Goal: Subscribe to service/newsletter

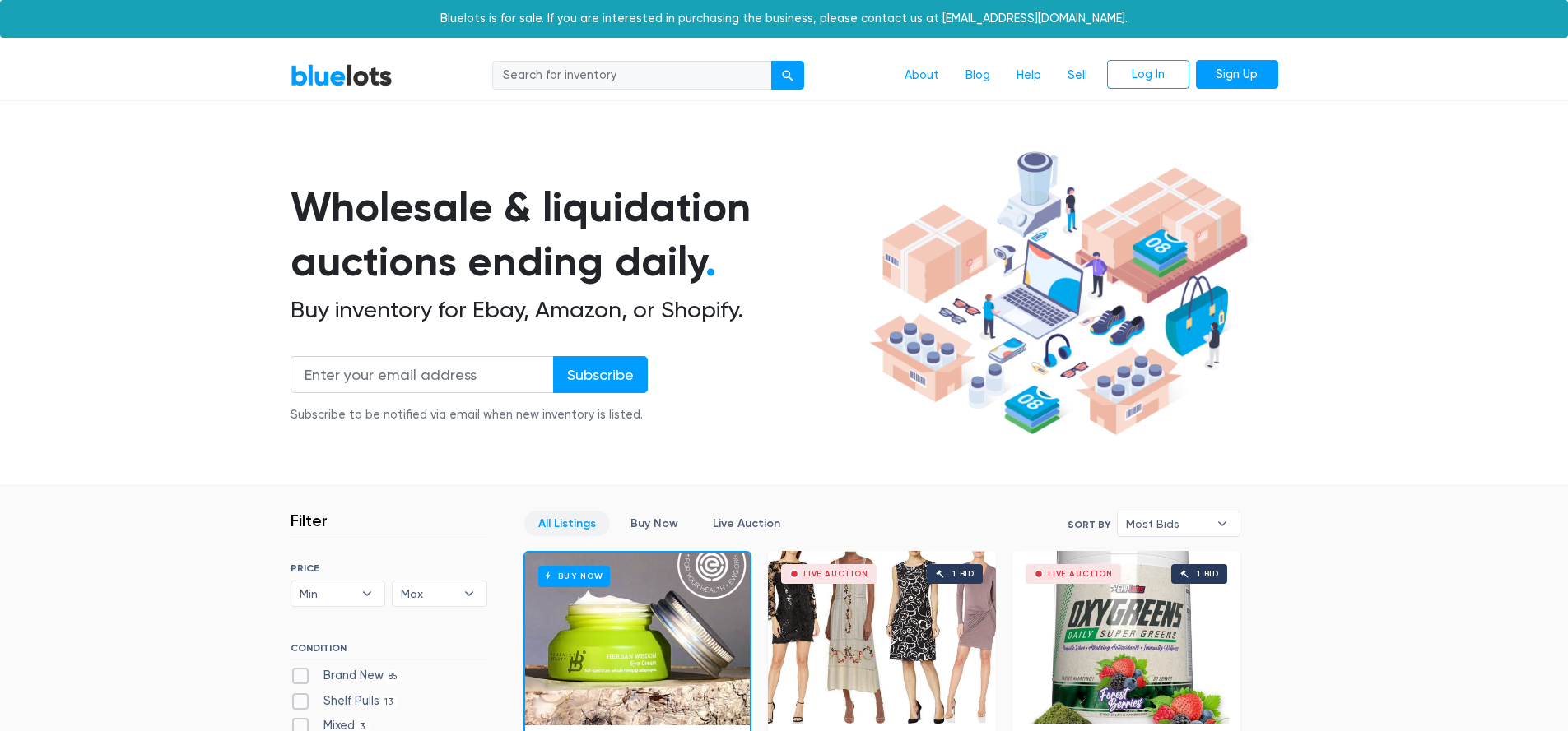
click at [80, 375] on section "Wholesale & liquidation auctions ending daily . Buy inventory for Ebay, Amazon,…" at bounding box center [784, 316] width 1568 height 343
click at [397, 378] on input "email" at bounding box center [422, 375] width 264 height 37
type input "sales3@laptopuniverse.com"
click at [580, 377] on input "Subscribe" at bounding box center [601, 375] width 94 height 37
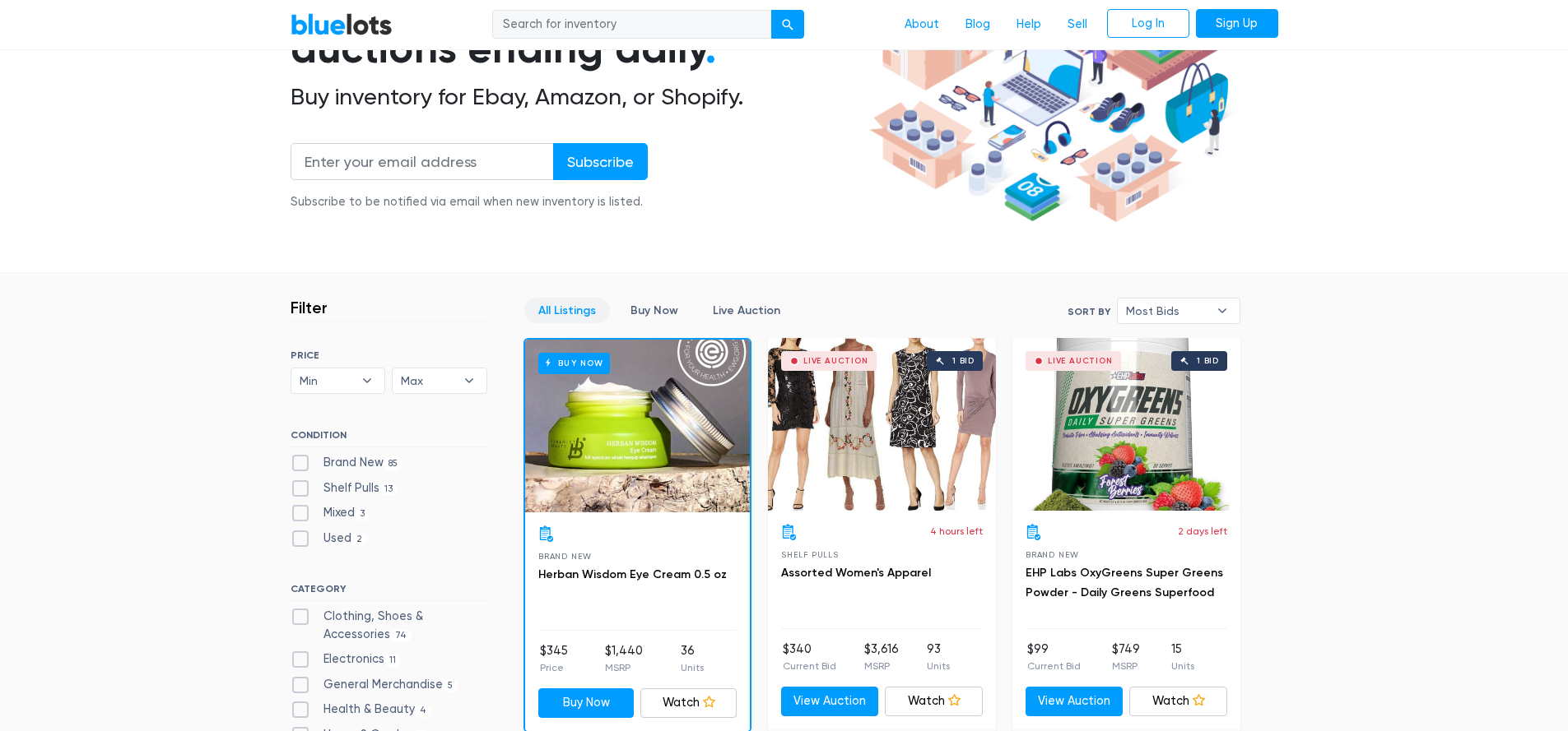
scroll to position [223, 0]
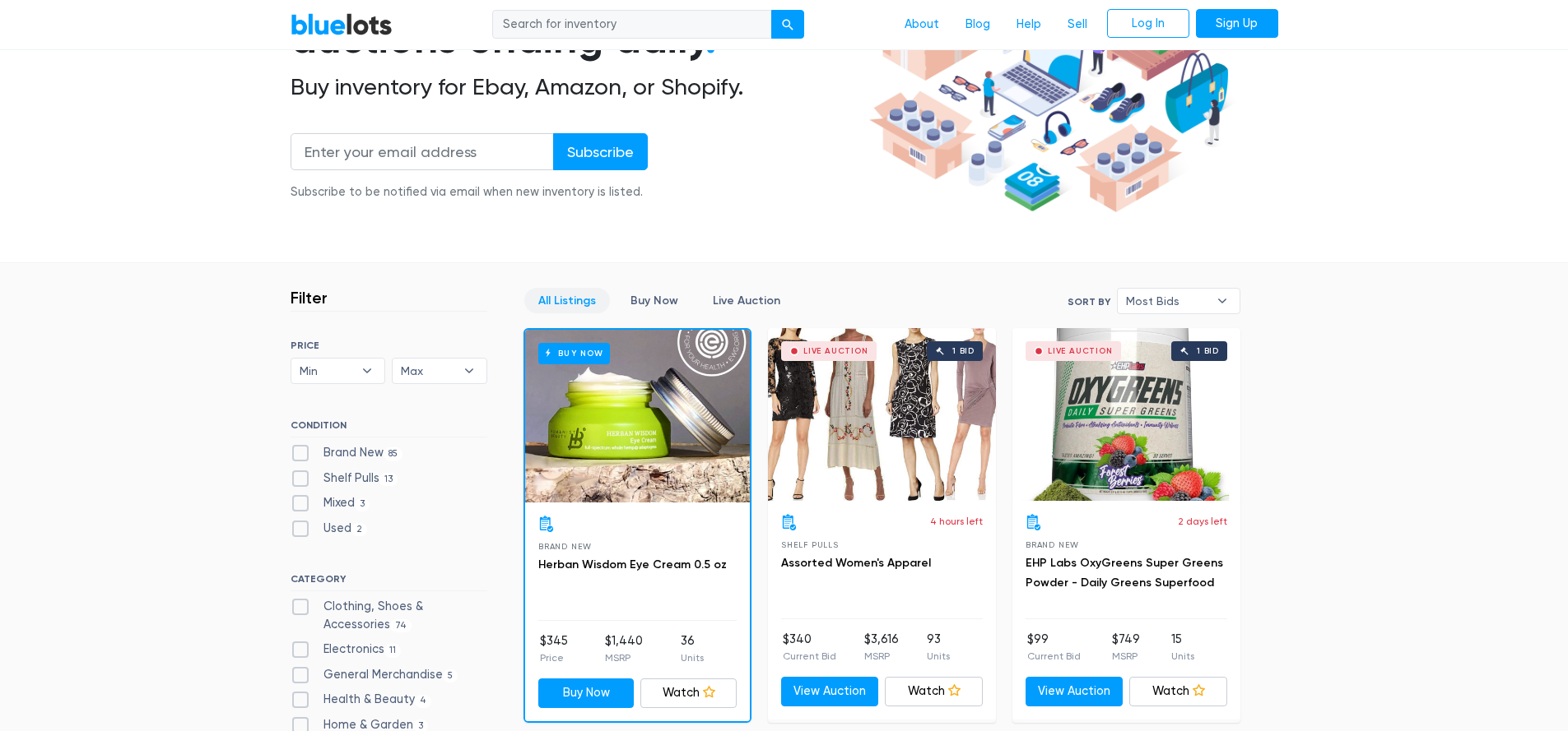
click at [350, 453] on label "Brand New 85" at bounding box center [347, 453] width 113 height 19
click at [301, 453] on New"] "Brand New 85" at bounding box center [296, 450] width 11 height 11
checkbox New"] "true"
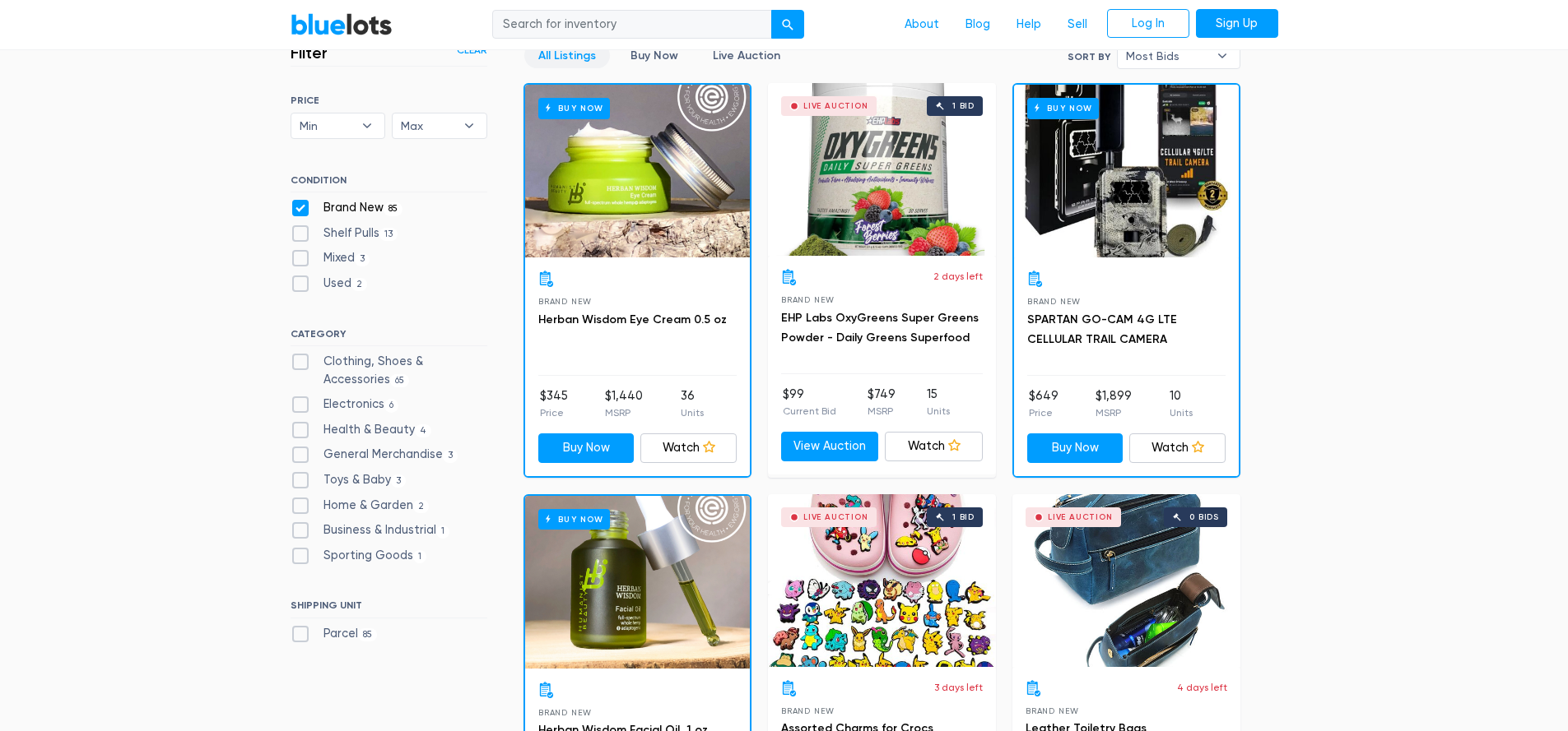
scroll to position [525, 0]
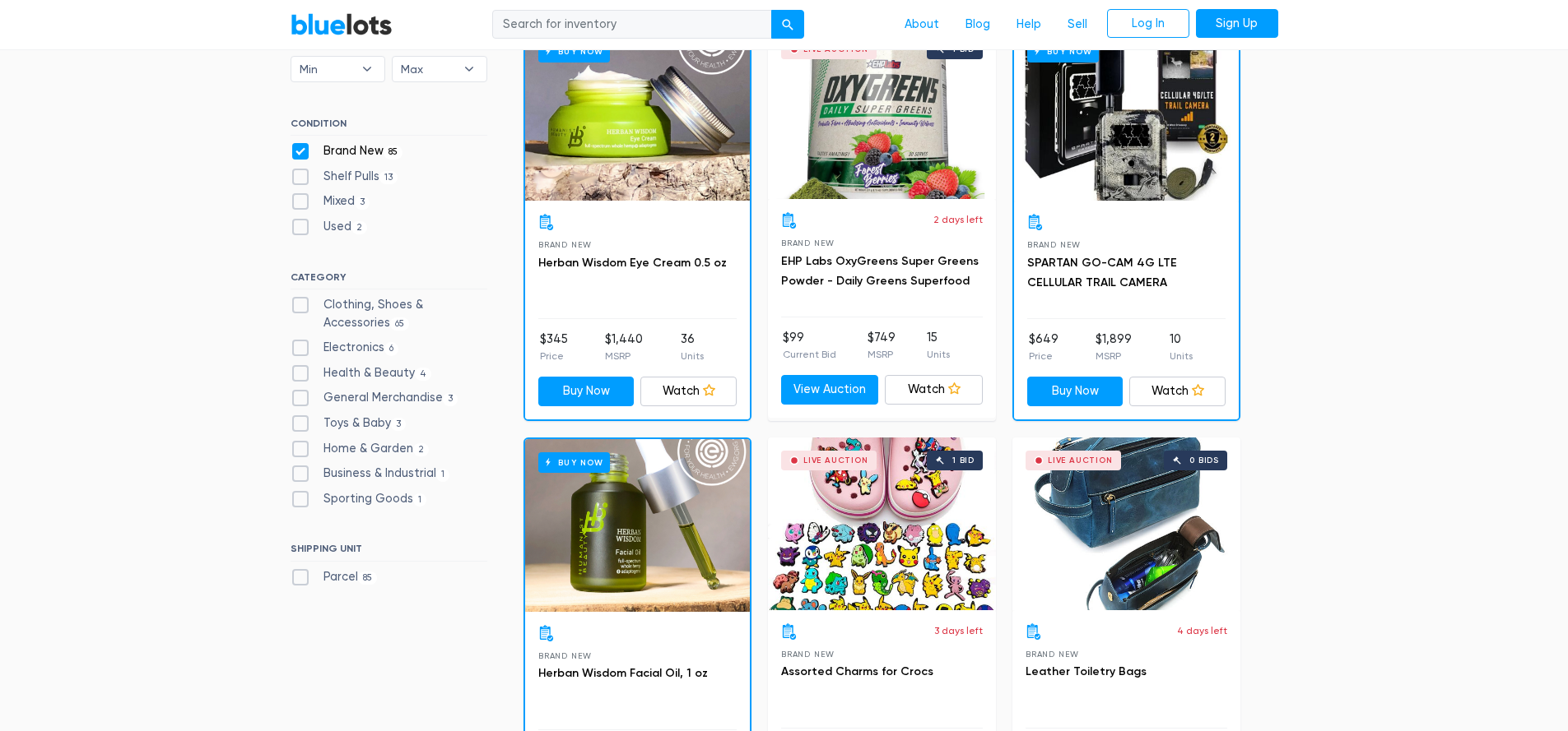
click at [301, 472] on label "Business & Industrial 1" at bounding box center [370, 474] width 159 height 19
click at [301, 472] on Industrial"] "Business & Industrial 1" at bounding box center [296, 470] width 11 height 11
checkbox Industrial"] "true"
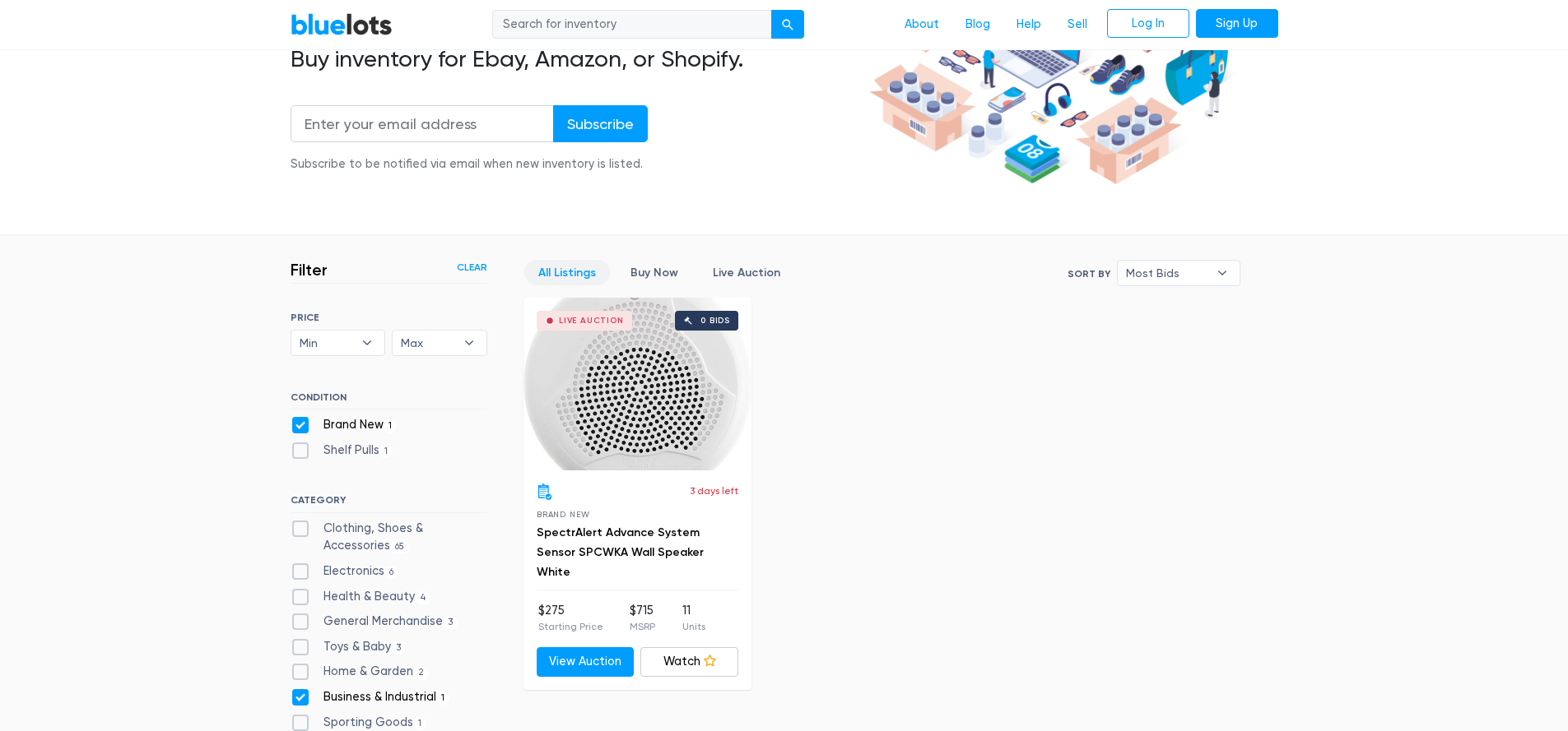
scroll to position [114, 0]
